Goal: Transaction & Acquisition: Book appointment/travel/reservation

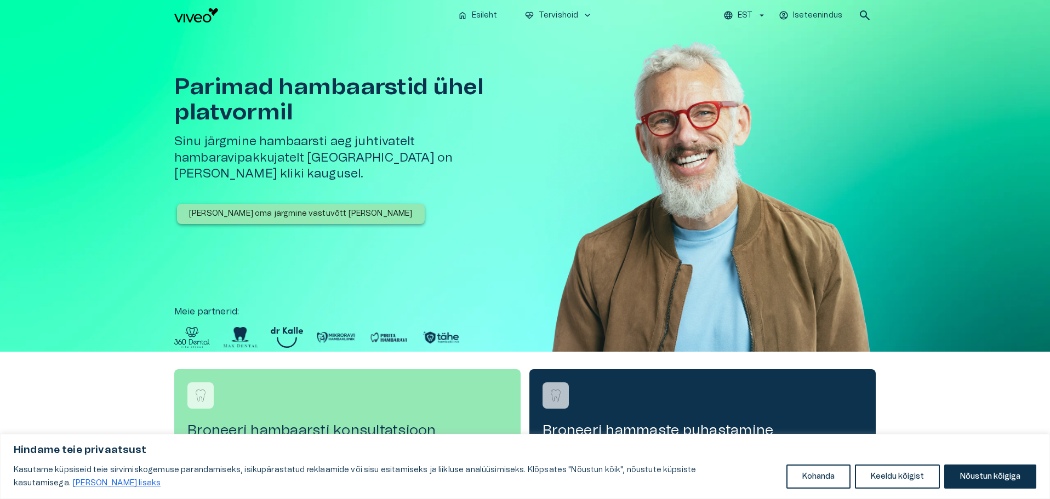
click at [960, 473] on button "Nõustun kõigiga" at bounding box center [990, 477] width 92 height 24
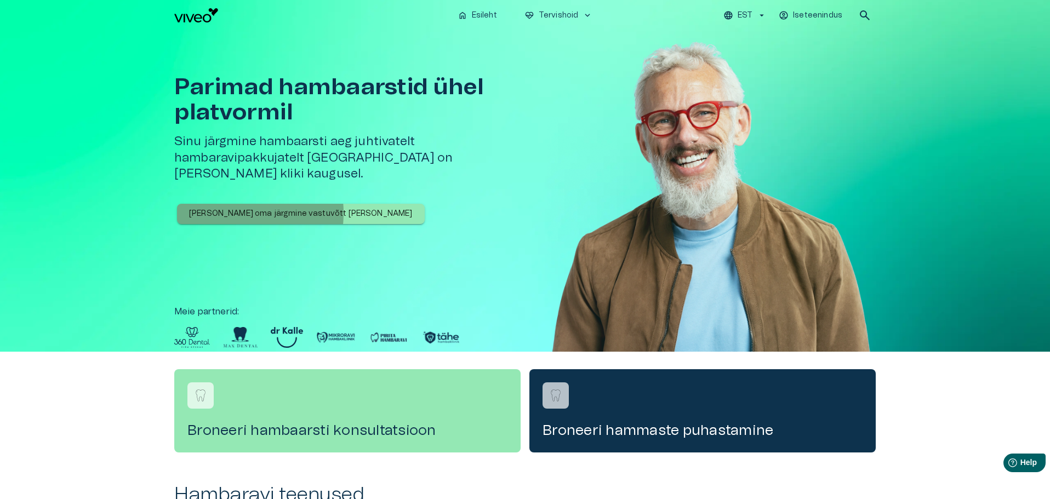
click at [222, 208] on p "Broneeri oma järgmine vastuvõtt täna" at bounding box center [301, 214] width 224 height 12
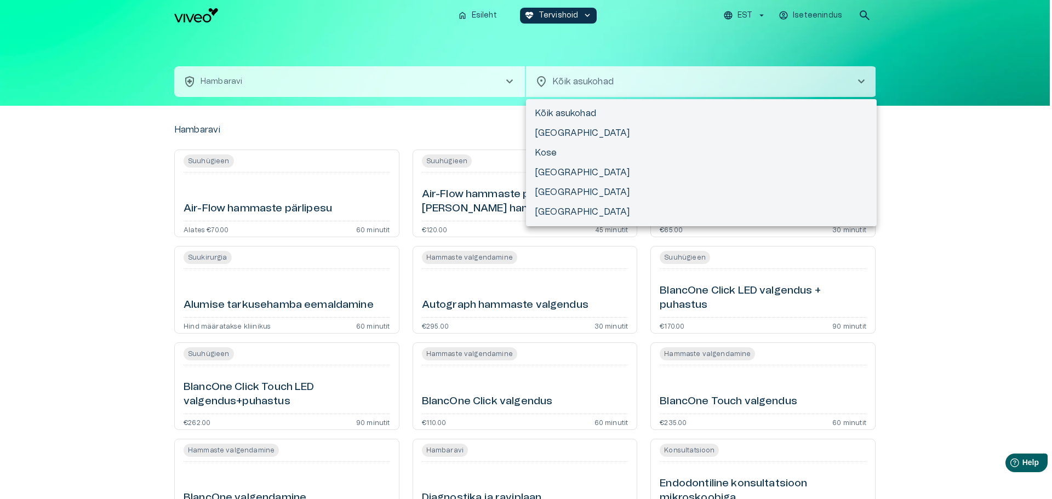
click at [578, 79] on body "Hindame teie privaatsust Kasutame küpsiseid teie sirvimiskogemuse parandamiseks…" at bounding box center [526, 249] width 1052 height 499
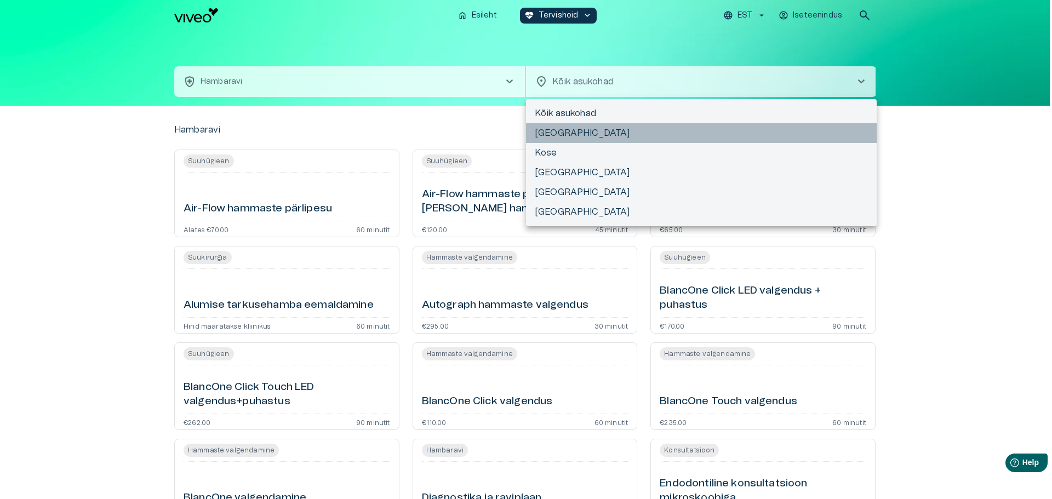
click at [559, 132] on li "Tallinn" at bounding box center [701, 133] width 351 height 20
type input "**********"
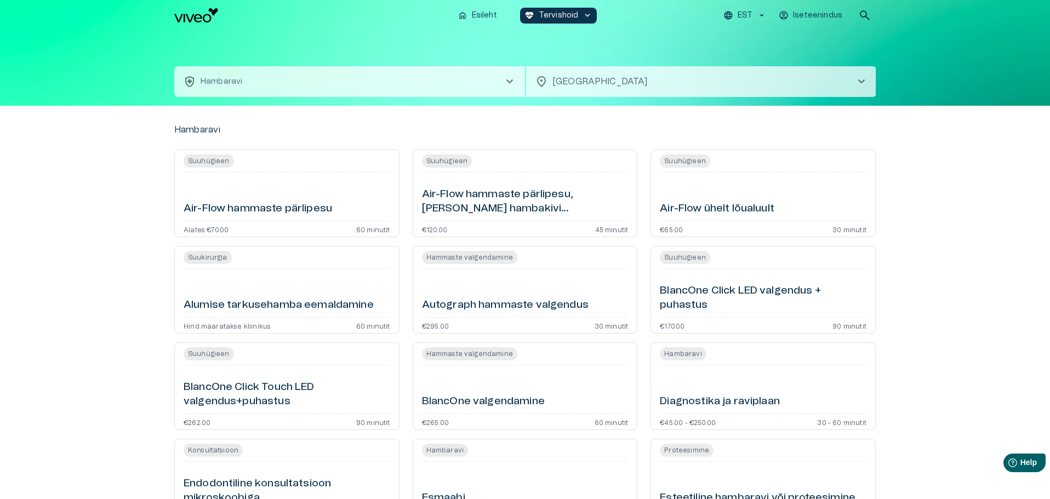
click at [370, 80] on button "health_and_safety Hambaravi chevron_right" at bounding box center [349, 81] width 351 height 31
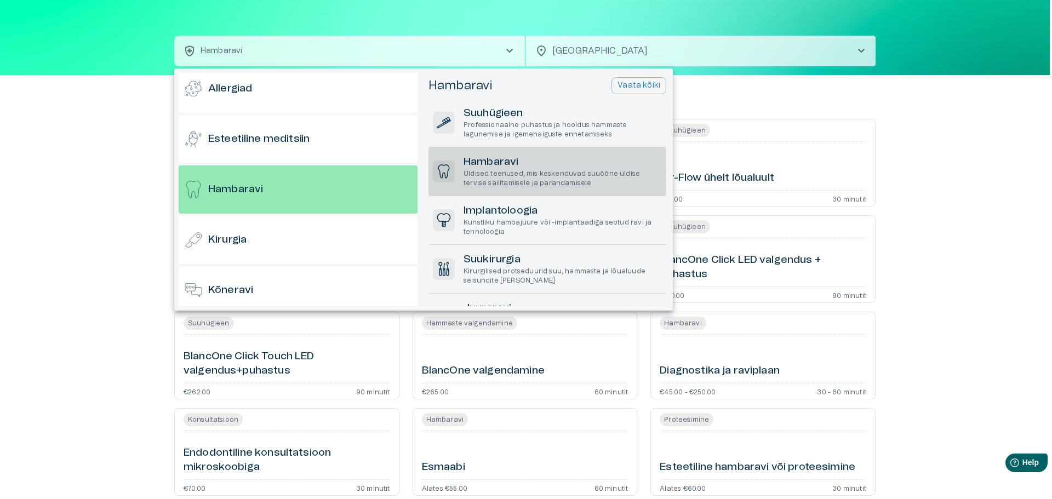
click at [513, 176] on p "Üldised teenused, mis keskenduvad suuõõne üldise tervise säilitamisele ja paran…" at bounding box center [563, 178] width 198 height 19
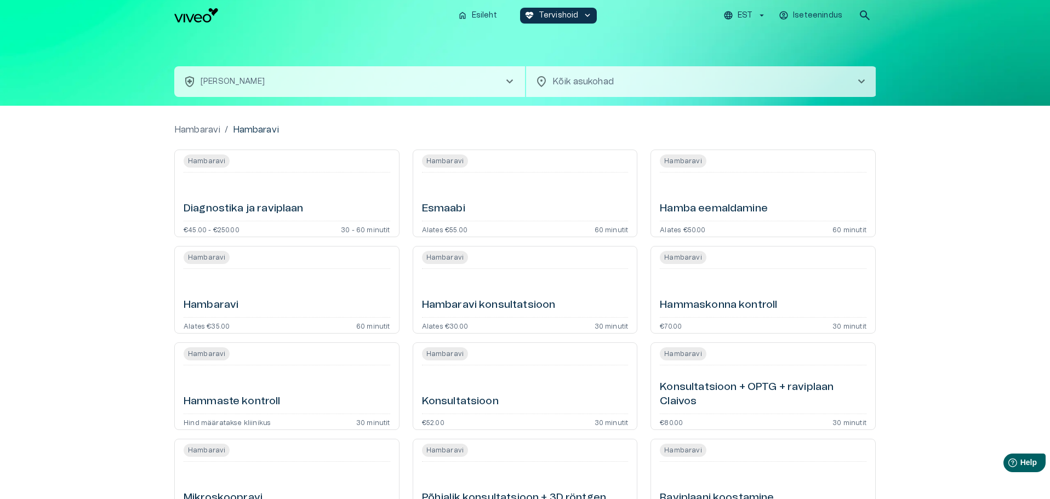
click at [290, 83] on button "health_and_safety Hambaravi - Hambaravi chevron_right" at bounding box center [349, 81] width 351 height 31
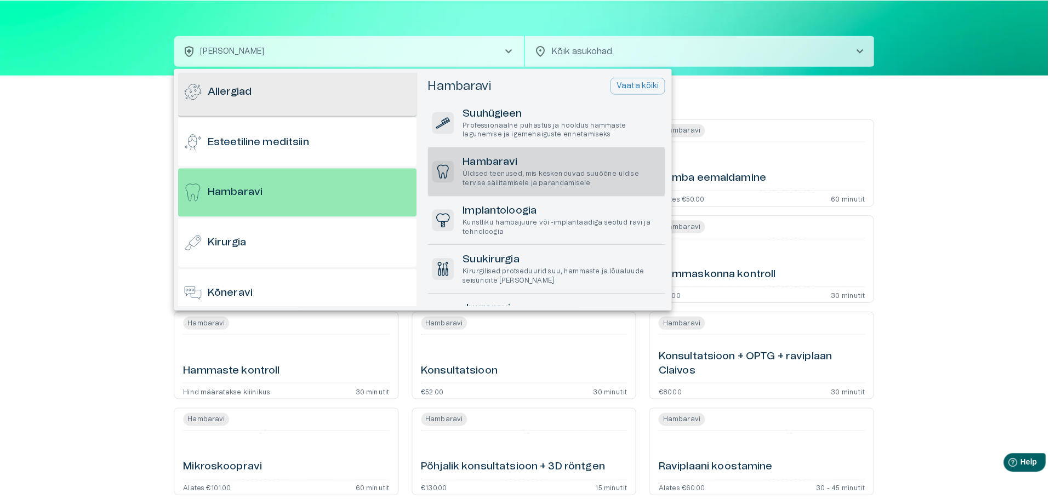
scroll to position [59, 0]
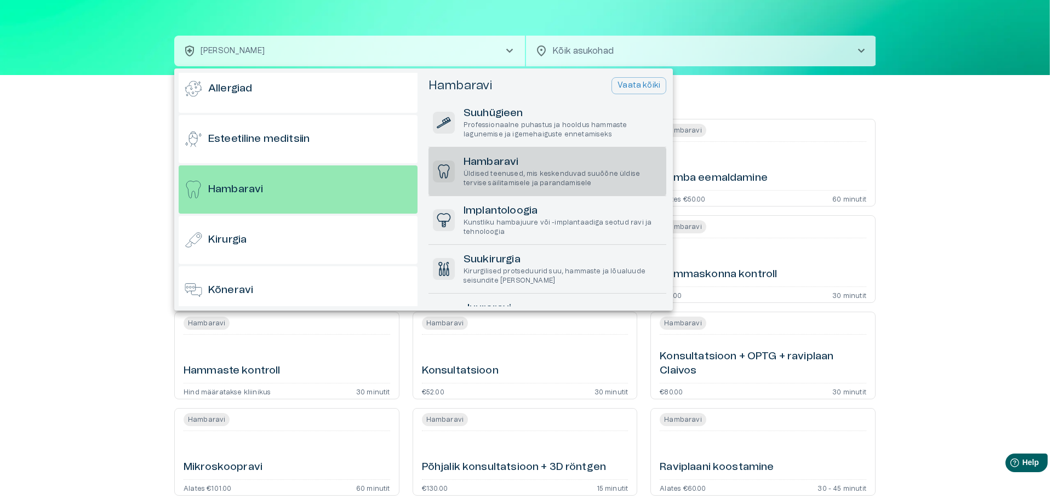
click at [513, 167] on h6 "Hambaravi" at bounding box center [563, 162] width 198 height 15
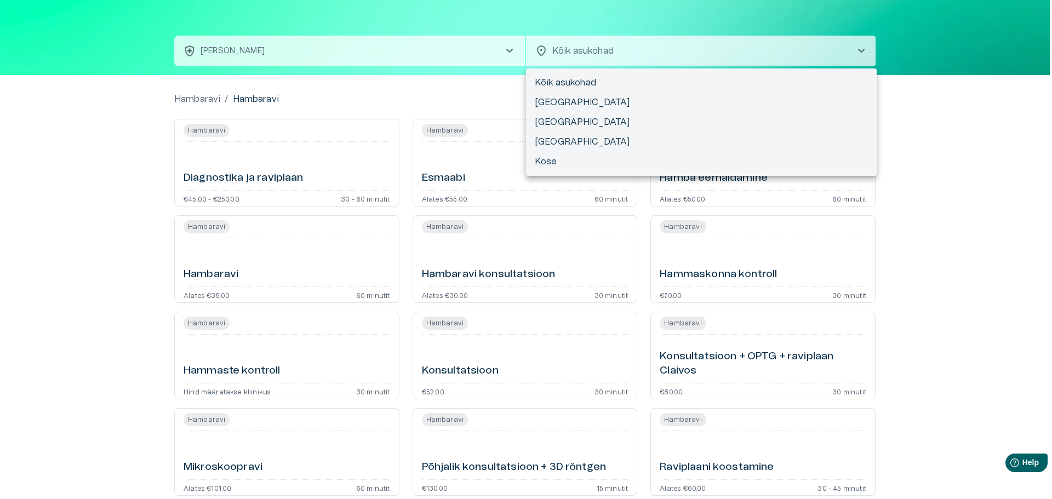
click at [604, 46] on body "Hindame teie privaatsust Kasutame küpsiseid teie sirvimiskogemuse parandamiseks…" at bounding box center [526, 218] width 1052 height 499
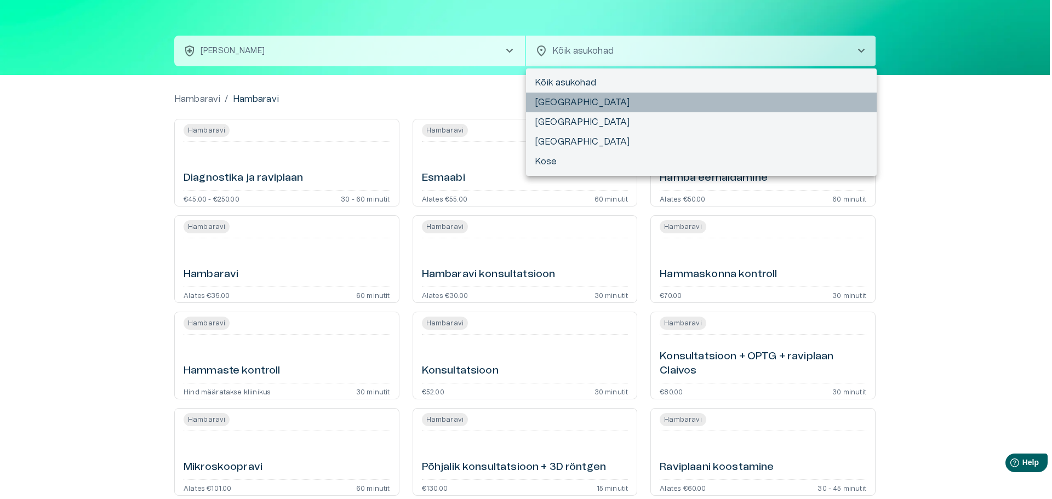
click at [555, 96] on li "[GEOGRAPHIC_DATA]" at bounding box center [701, 103] width 351 height 20
type input "**********"
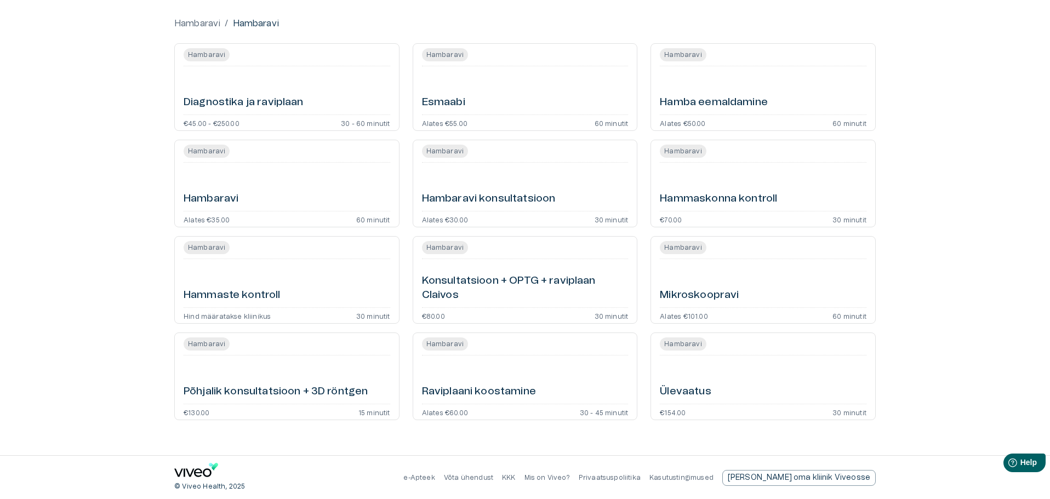
scroll to position [107, 0]
click at [223, 191] on h6 "Hambaravi" at bounding box center [211, 198] width 55 height 15
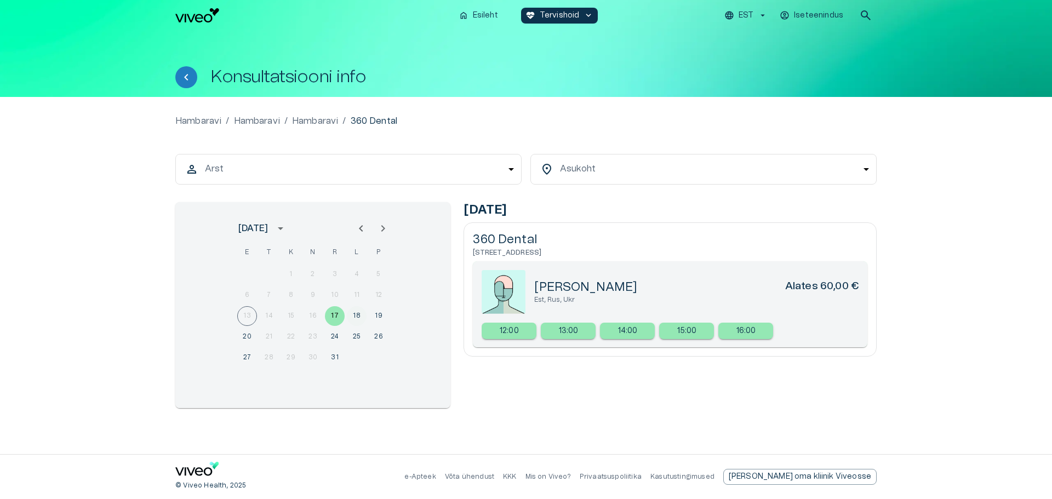
click at [356, 316] on button "18" at bounding box center [357, 316] width 20 height 20
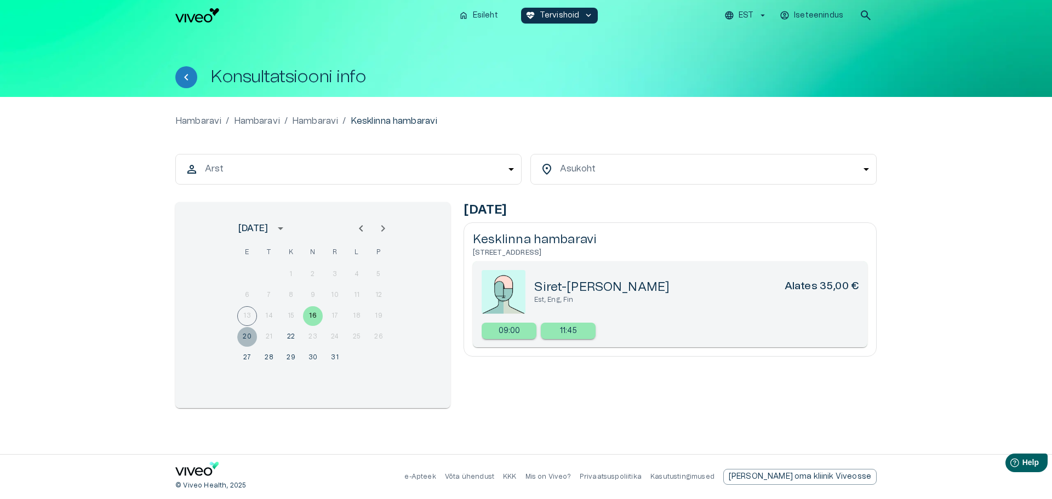
click at [244, 334] on button "20" at bounding box center [247, 337] width 20 height 20
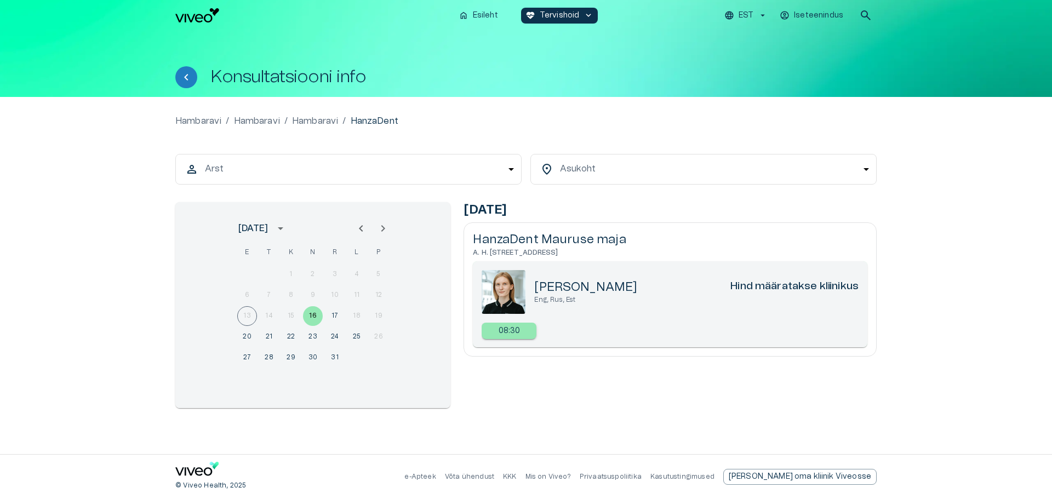
click at [551, 282] on h5 "Katrin Liivapuu" at bounding box center [585, 287] width 103 height 16
click at [497, 289] on img at bounding box center [504, 292] width 44 height 44
click at [552, 238] on h5 "HanzaDent Mauruse maja" at bounding box center [670, 240] width 395 height 16
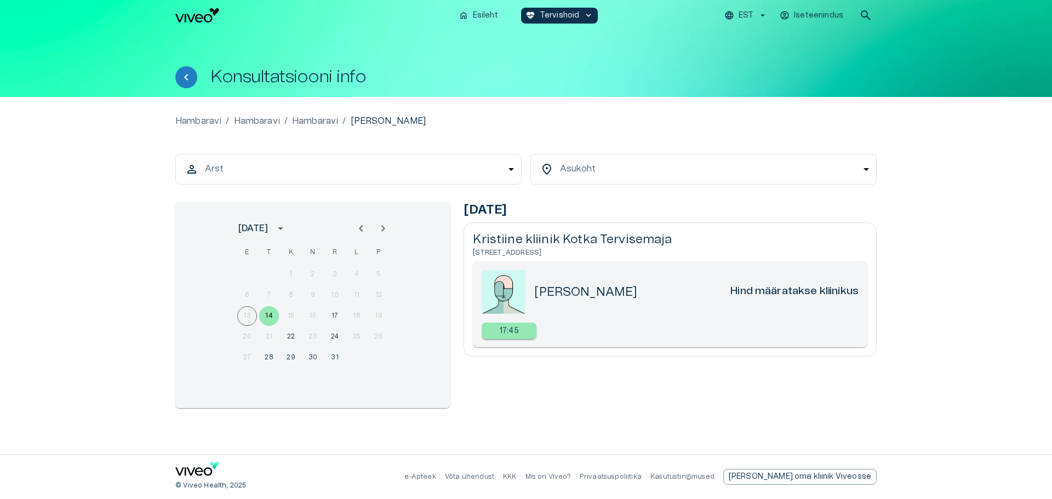
click at [580, 289] on h5 "Merje Salm" at bounding box center [585, 292] width 103 height 16
click at [546, 294] on h5 "Merje Salm" at bounding box center [585, 292] width 103 height 16
drag, startPoint x: 537, startPoint y: 290, endPoint x: 598, endPoint y: 292, distance: 61.4
click at [598, 292] on h5 "Merje Salm" at bounding box center [585, 292] width 103 height 16
drag, startPoint x: 555, startPoint y: 290, endPoint x: 608, endPoint y: 293, distance: 53.2
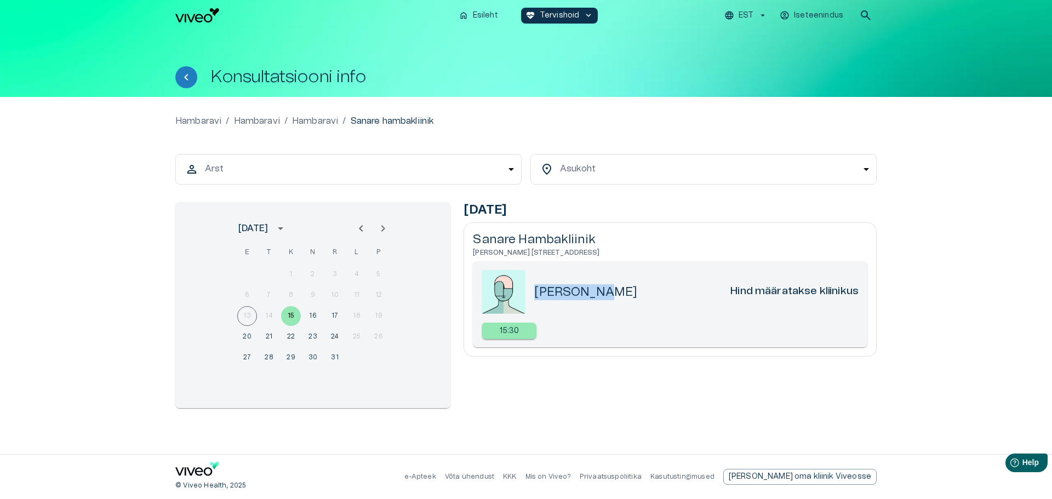
click at [608, 293] on div "Kadri Laht Hind määratakse kliinikus" at bounding box center [696, 292] width 324 height 16
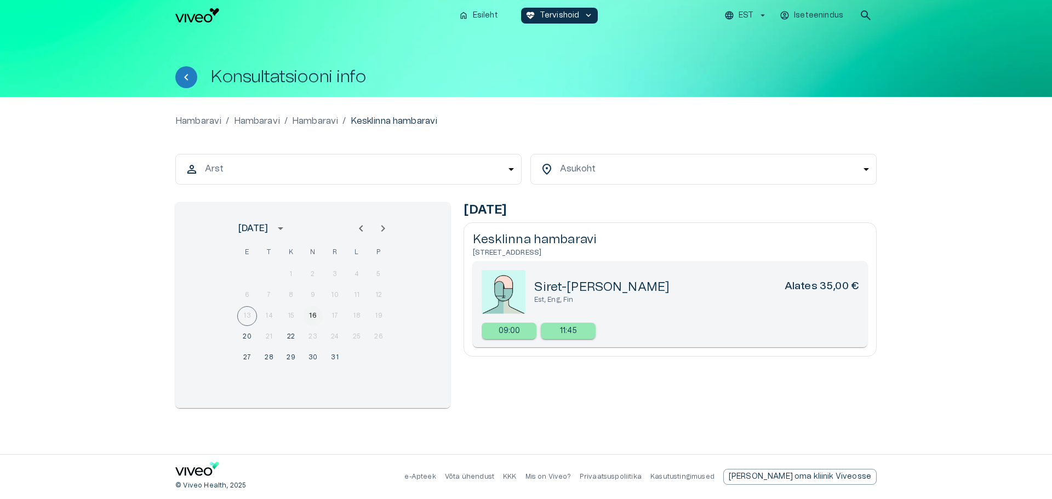
click at [308, 312] on button "16" at bounding box center [313, 316] width 20 height 20
click at [246, 336] on button "20" at bounding box center [247, 337] width 20 height 20
click at [248, 354] on button "27" at bounding box center [247, 358] width 20 height 20
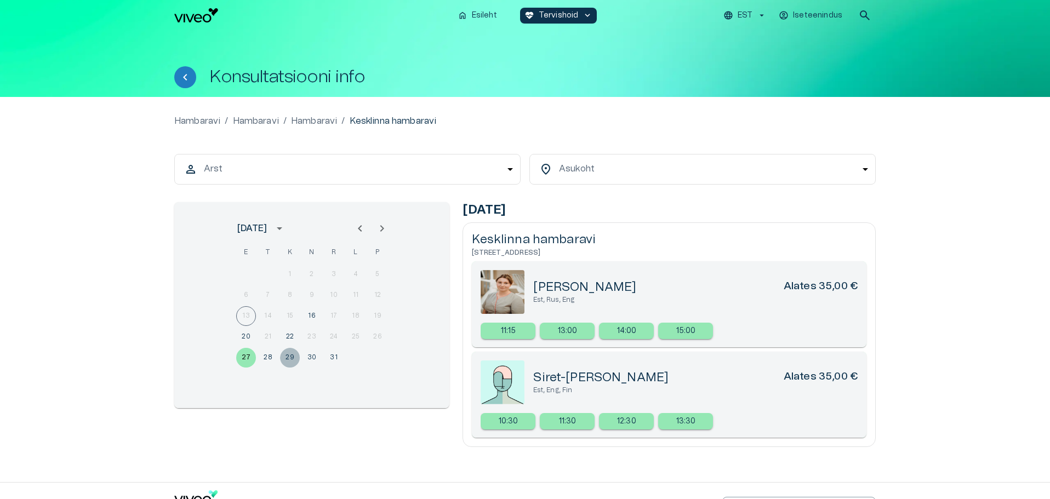
click at [289, 353] on button "29" at bounding box center [290, 358] width 20 height 20
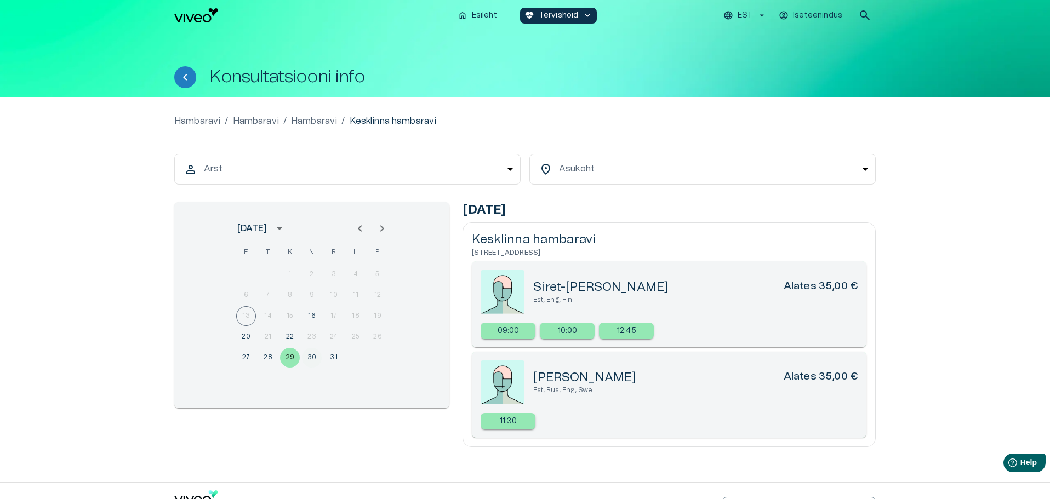
click at [316, 355] on button "30" at bounding box center [312, 358] width 20 height 20
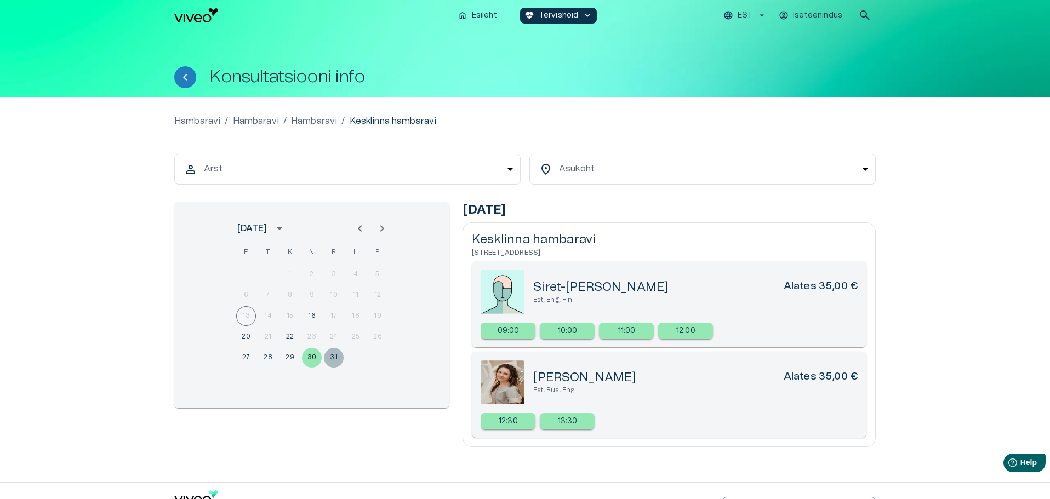
click at [338, 356] on button "31" at bounding box center [334, 358] width 20 height 20
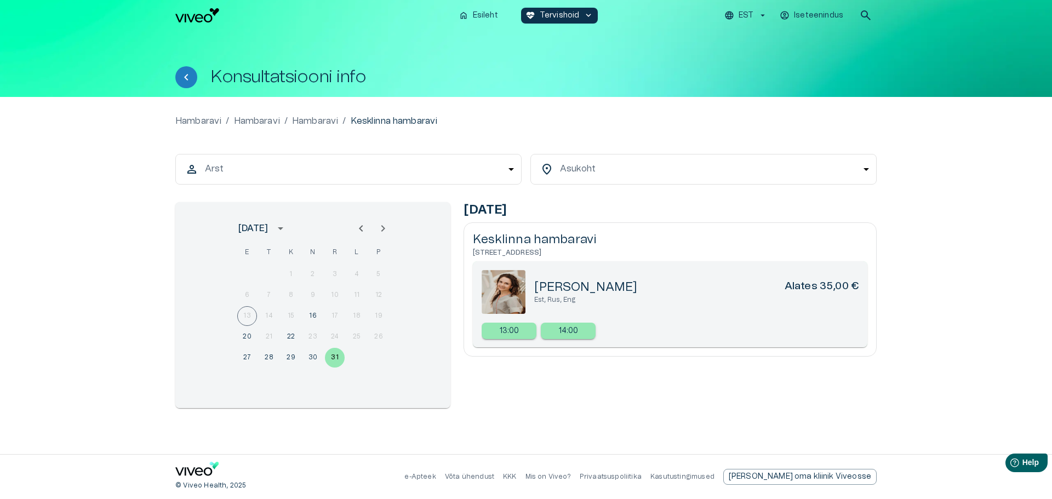
click at [243, 168] on body "Hindame teie privaatsust Kasutame küpsiseid teie sirvimiskogemuse parandamiseks…" at bounding box center [526, 249] width 1052 height 499
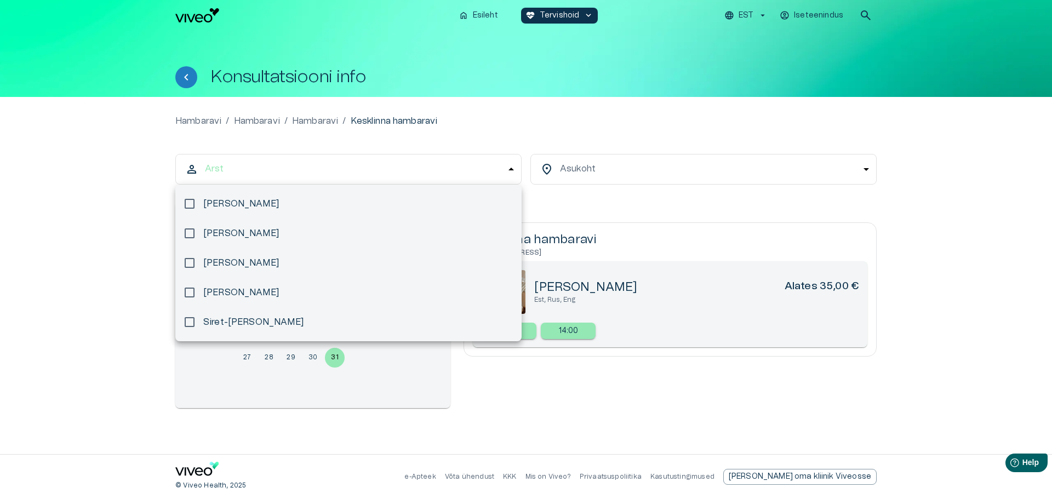
click at [54, 228] on div at bounding box center [526, 249] width 1052 height 499
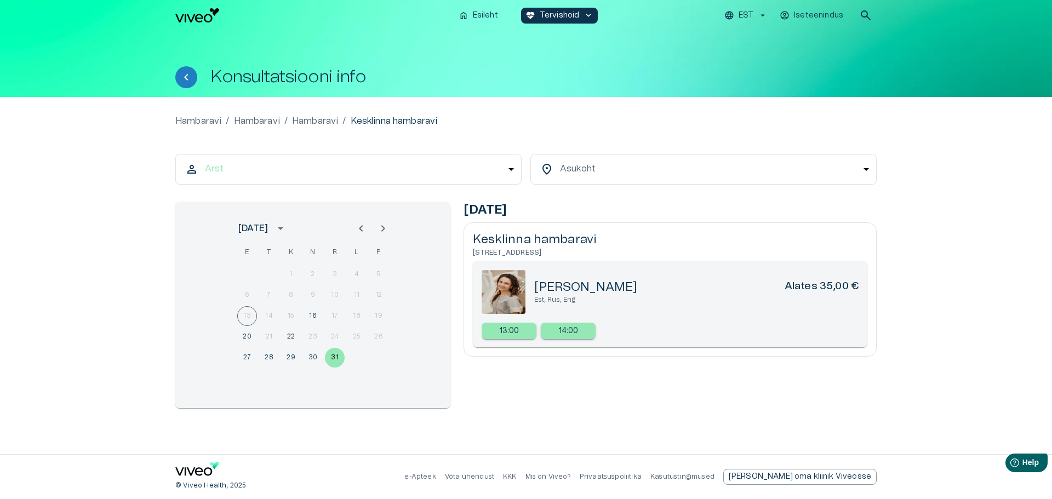
click at [600, 174] on body "Hindame teie privaatsust Kasutame küpsiseid teie sirvimiskogemuse parandamiseks…" at bounding box center [526, 249] width 1052 height 499
click at [317, 118] on p "Hambaravi" at bounding box center [315, 121] width 46 height 13
drag, startPoint x: 304, startPoint y: 157, endPoint x: 314, endPoint y: 164, distance: 12.2
drag, startPoint x: 282, startPoint y: 184, endPoint x: 286, endPoint y: 178, distance: 7.1
drag, startPoint x: 247, startPoint y: 159, endPoint x: 206, endPoint y: 161, distance: 41.7
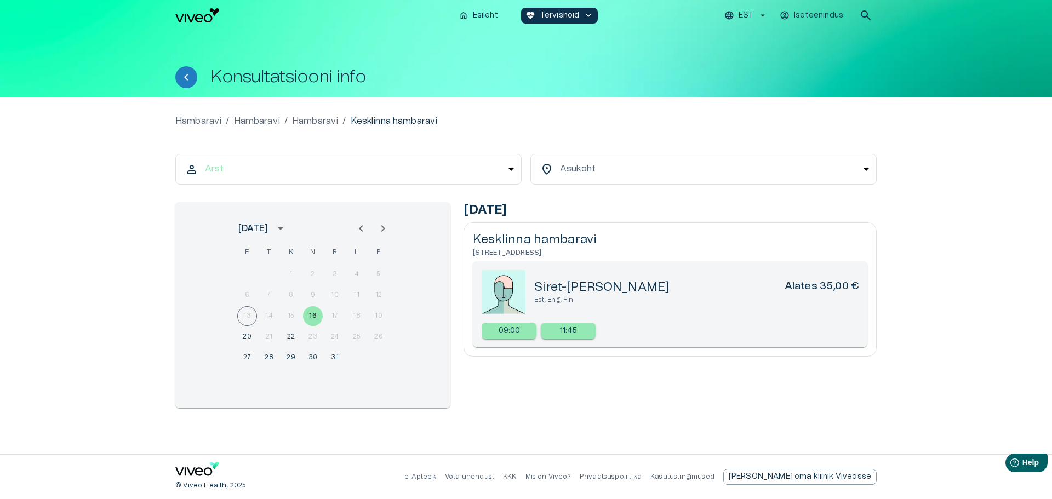
click at [56, 181] on div "[GEOGRAPHIC_DATA] / [GEOGRAPHIC_DATA] / [GEOGRAPHIC_DATA] / [GEOGRAPHIC_DATA] h…" at bounding box center [526, 275] width 1052 height 357
drag, startPoint x: 56, startPoint y: 181, endPoint x: 64, endPoint y: 178, distance: 8.3
drag, startPoint x: 64, startPoint y: 176, endPoint x: 158, endPoint y: 8, distance: 193.3
